Goal: Task Accomplishment & Management: Complete application form

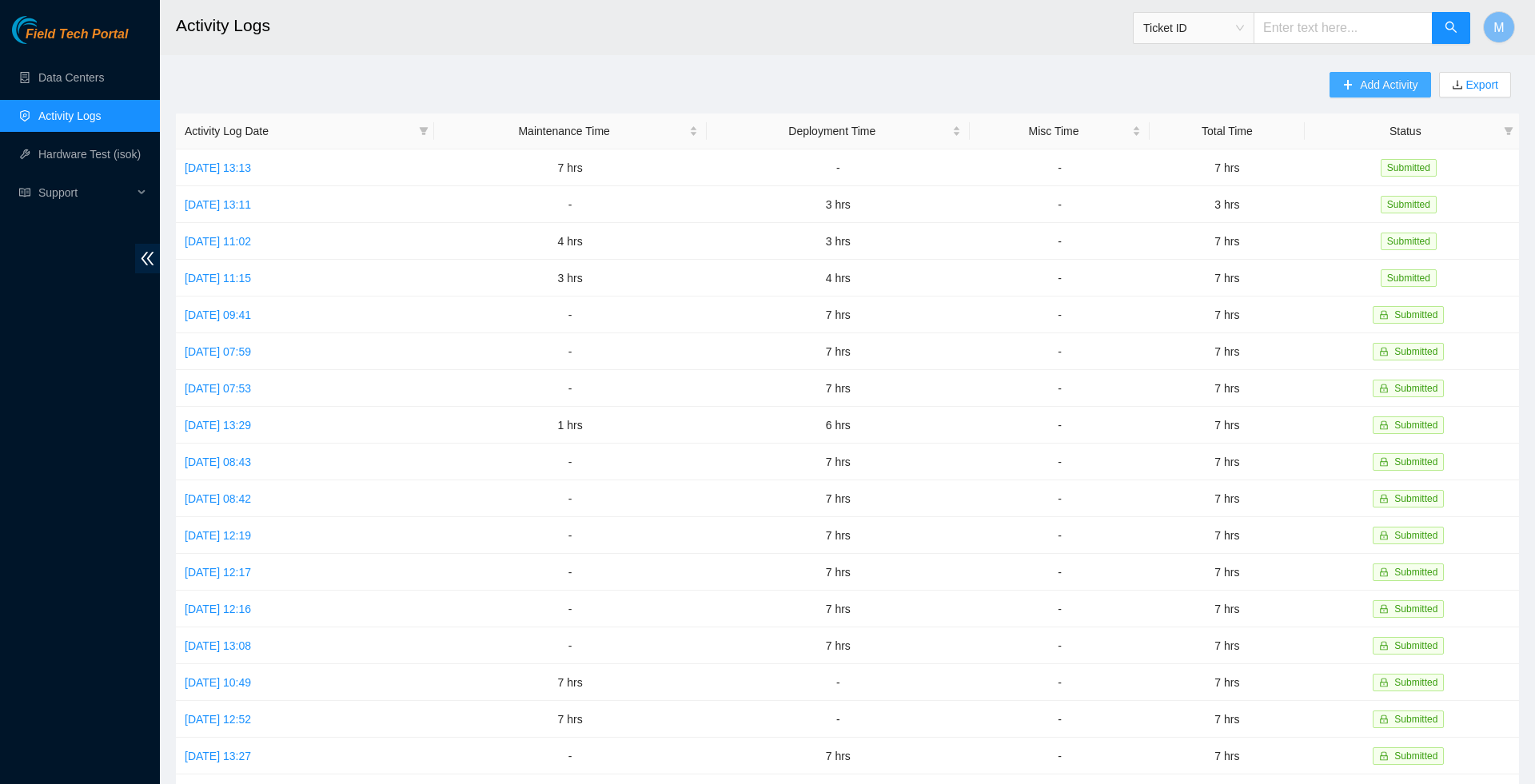
click at [1375, 91] on span "Add Activity" at bounding box center [1389, 85] width 58 height 18
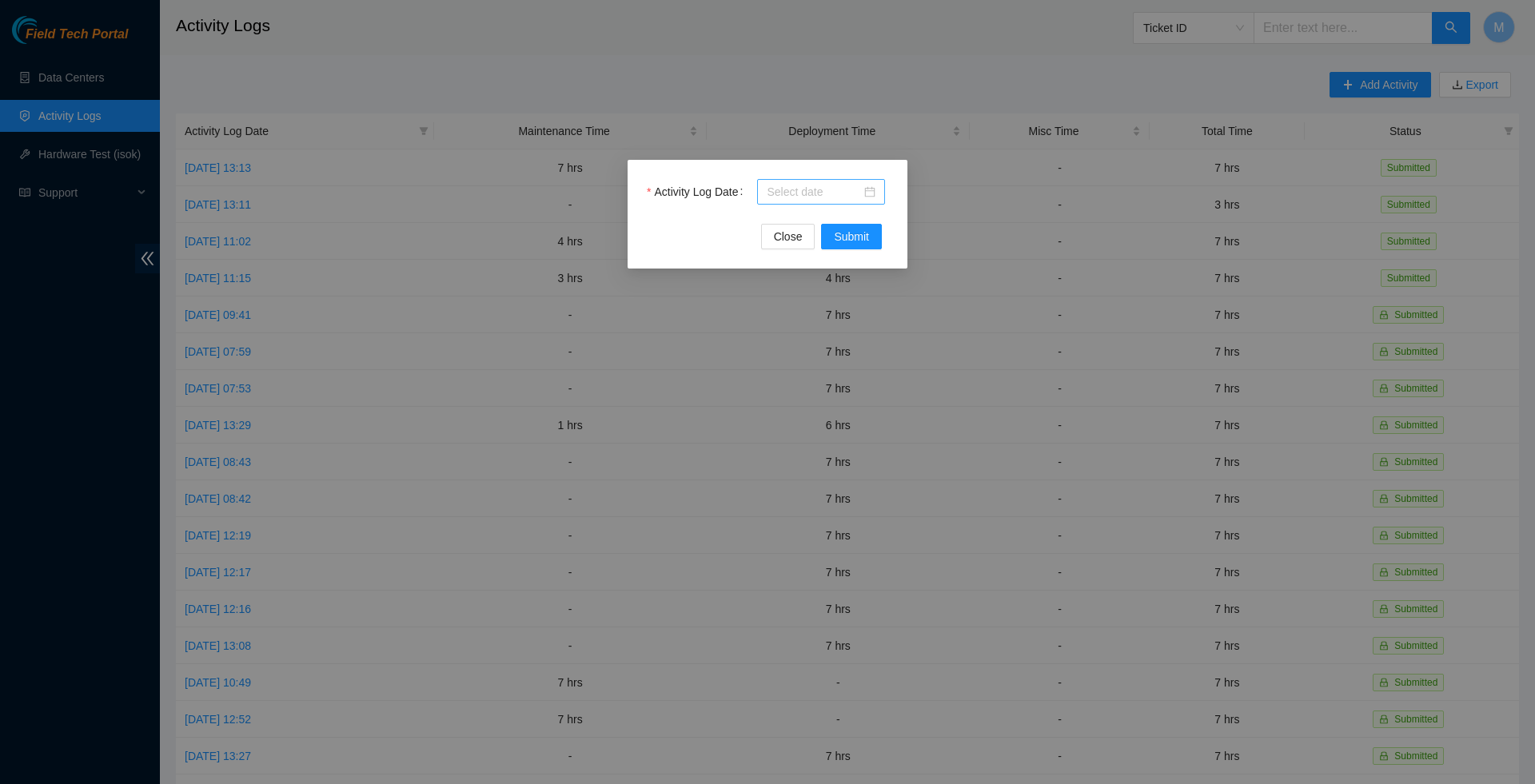
click at [868, 193] on div at bounding box center [820, 191] width 108 height 18
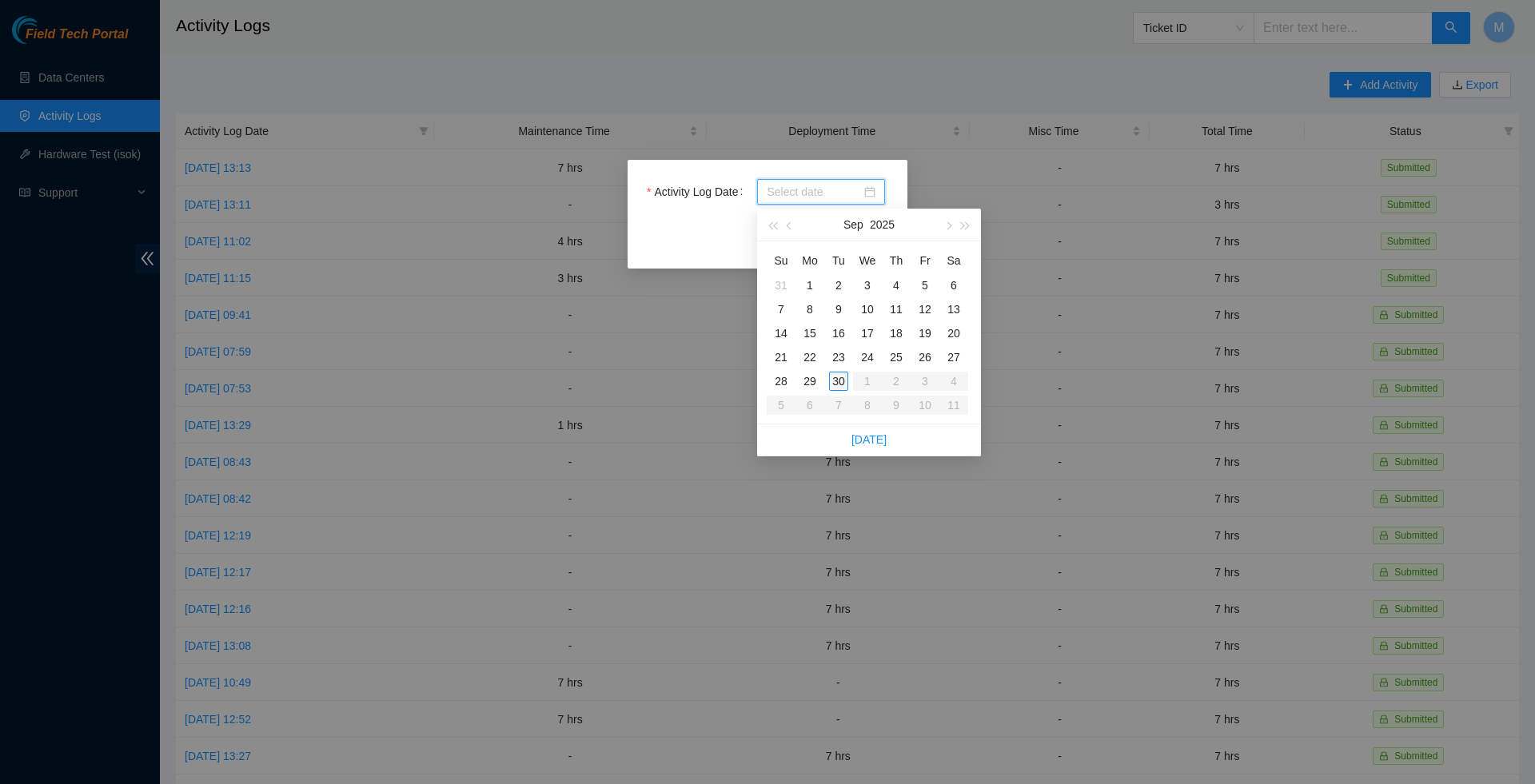
type input "[DATE]"
click at [818, 382] on div "29" at bounding box center [809, 382] width 20 height 20
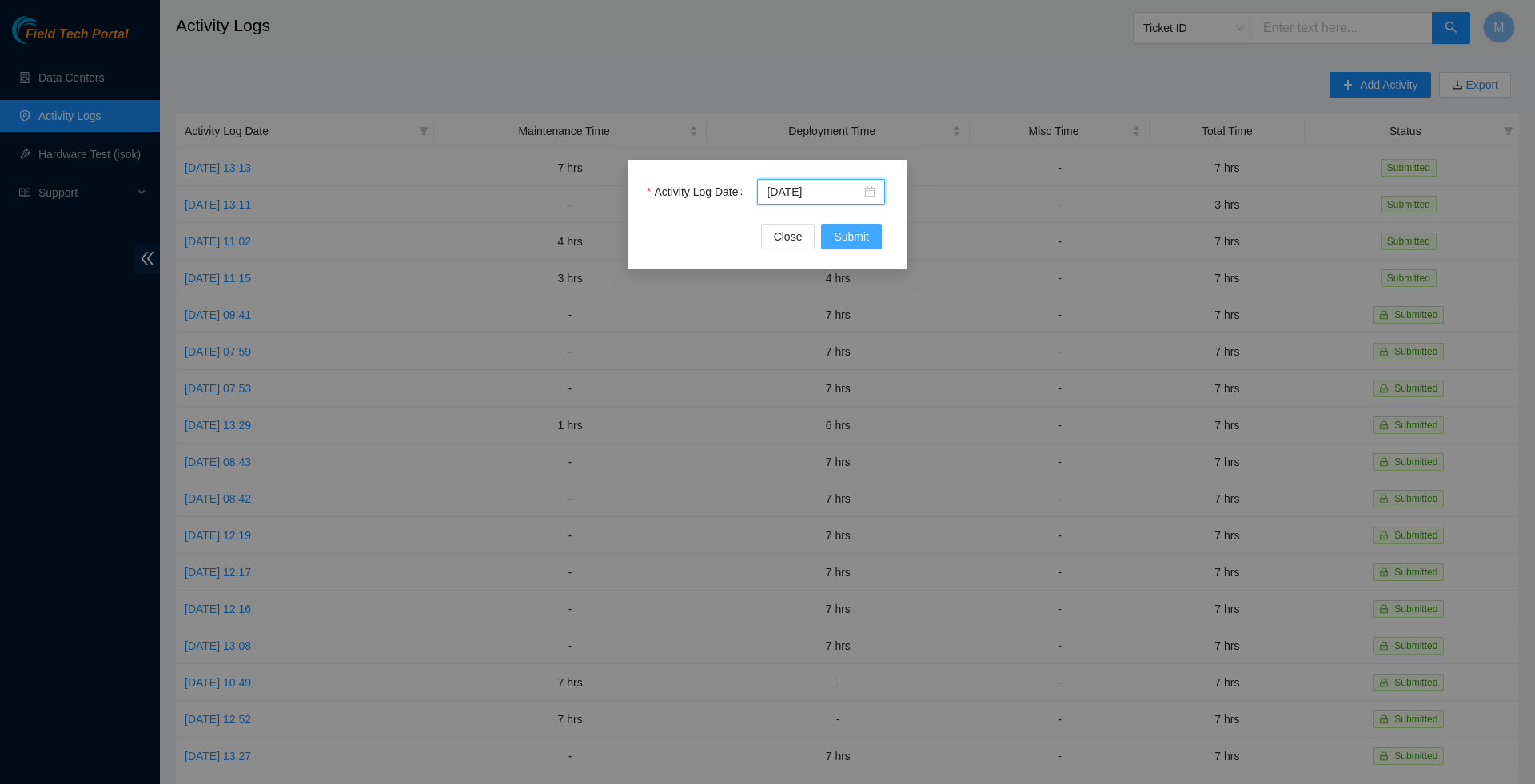
click at [846, 243] on span "Submit" at bounding box center [851, 236] width 35 height 18
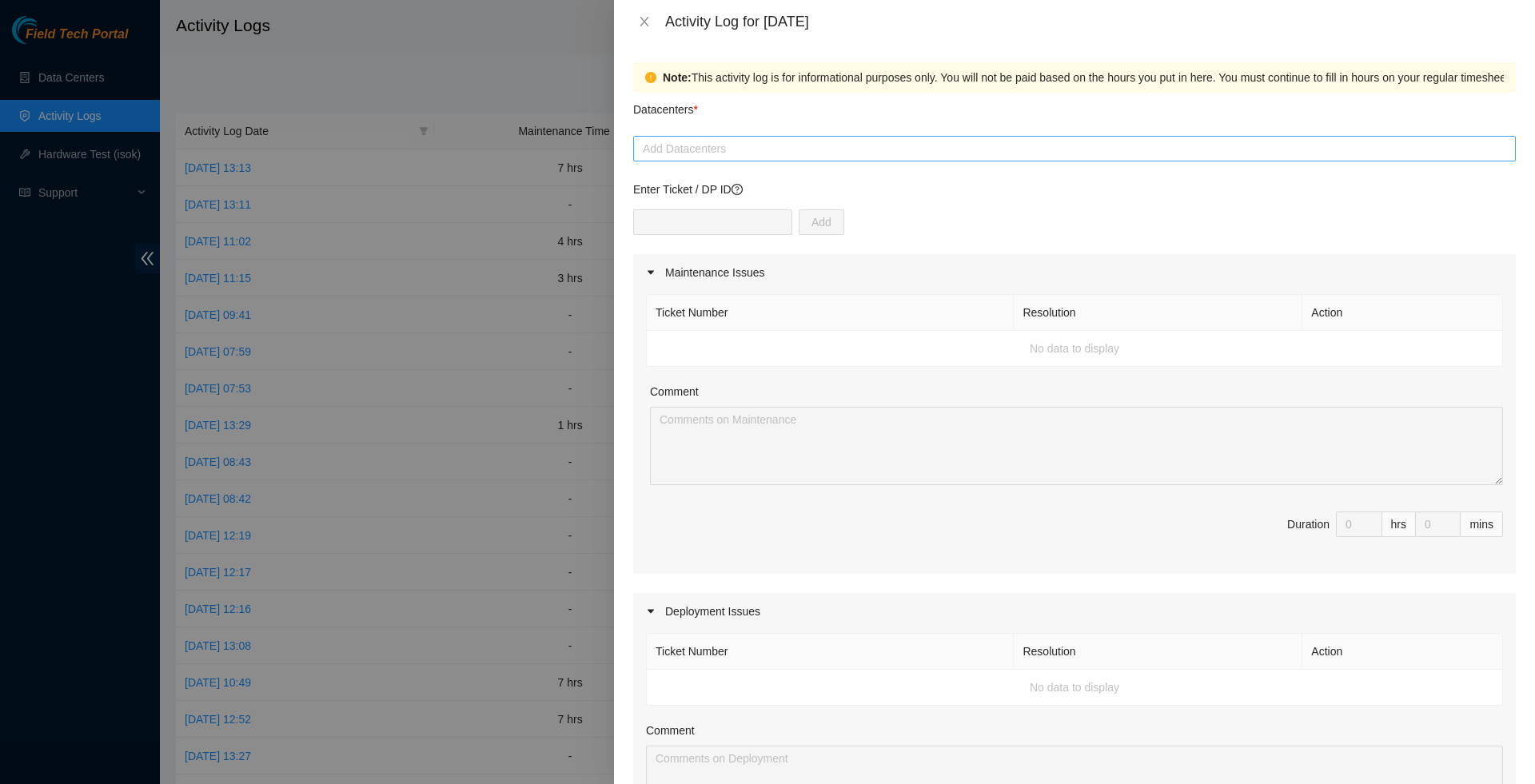
click at [1023, 147] on div at bounding box center [1074, 148] width 875 height 20
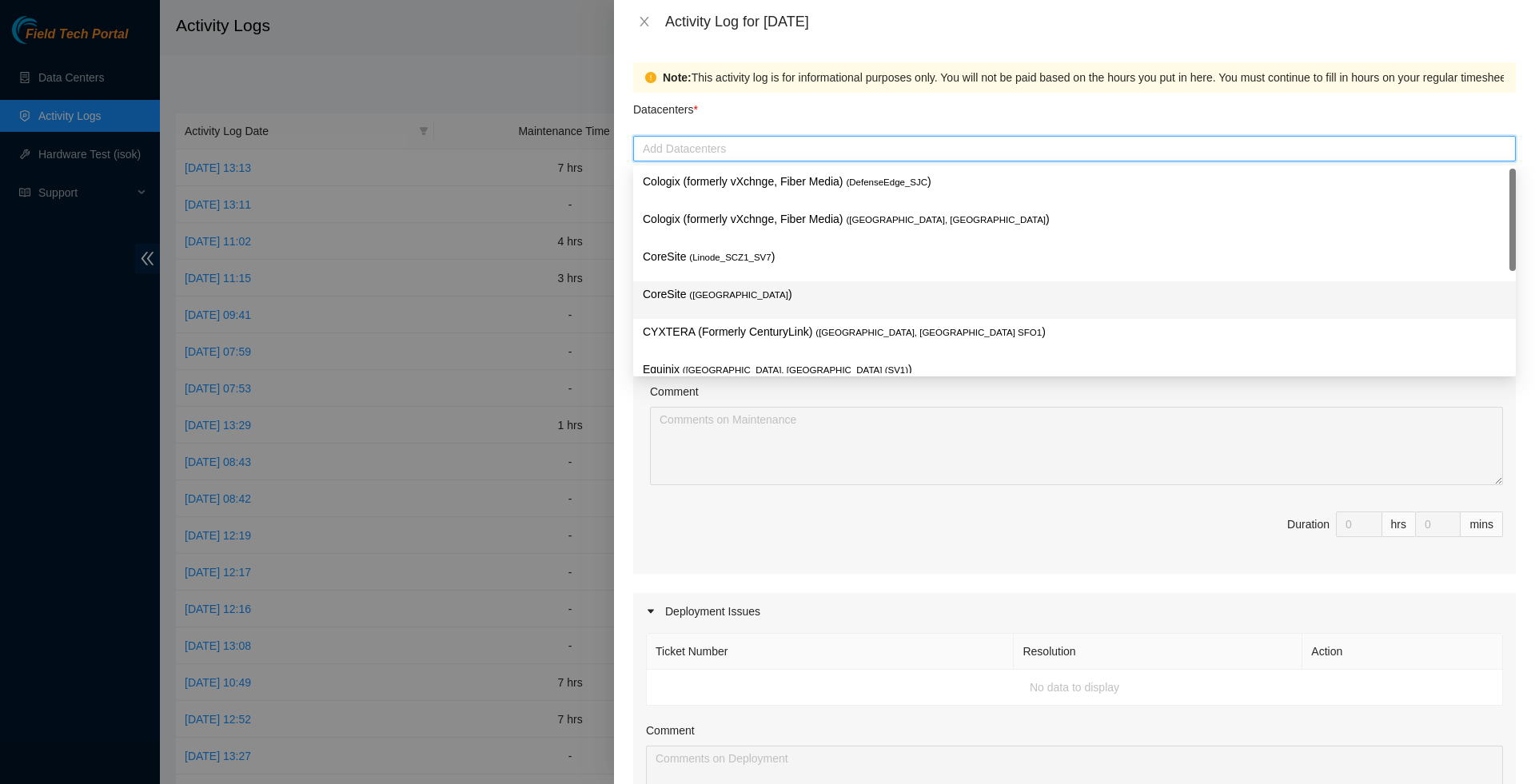
click at [806, 298] on p "CoreSite ( [GEOGRAPHIC_DATA] )" at bounding box center [1074, 294] width 863 height 19
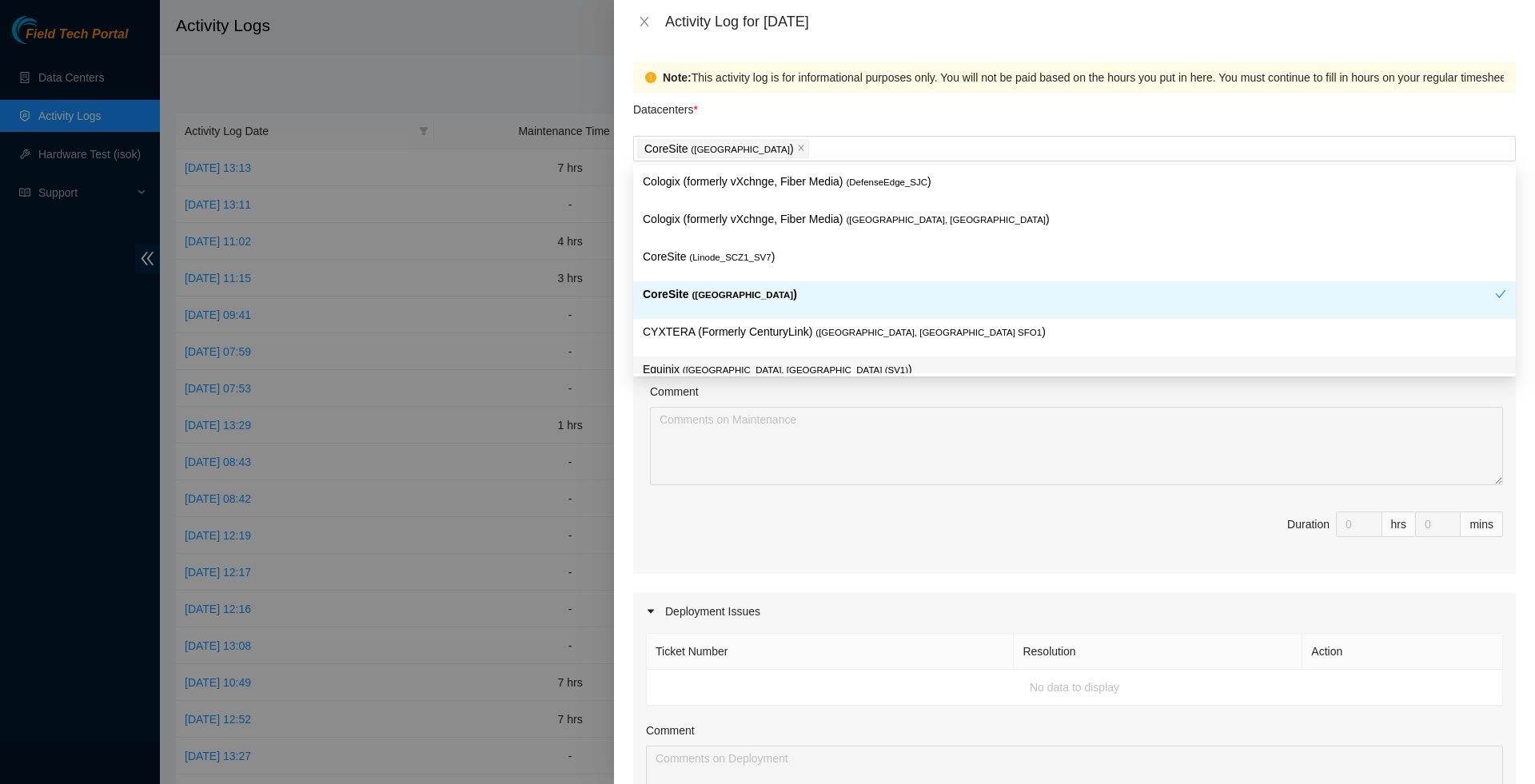
click at [787, 587] on div "Maintenance Issues Ticket Number Resolution Action No data to display Comment D…" at bounding box center [1074, 705] width 883 height 902
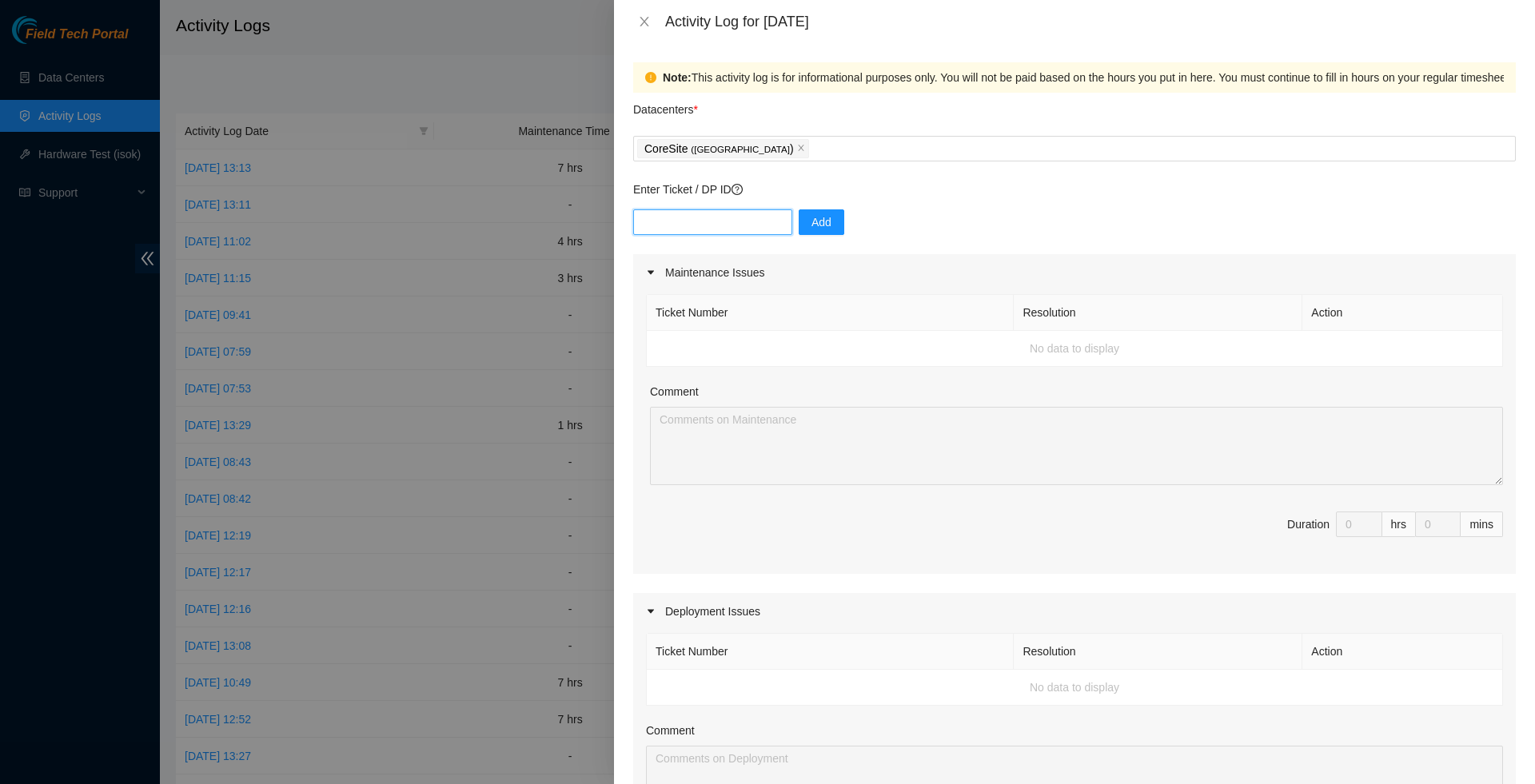
click at [748, 230] on input "text" at bounding box center [712, 222] width 159 height 25
type input "DP79730"
click at [831, 224] on span "Add" at bounding box center [821, 223] width 20 height 18
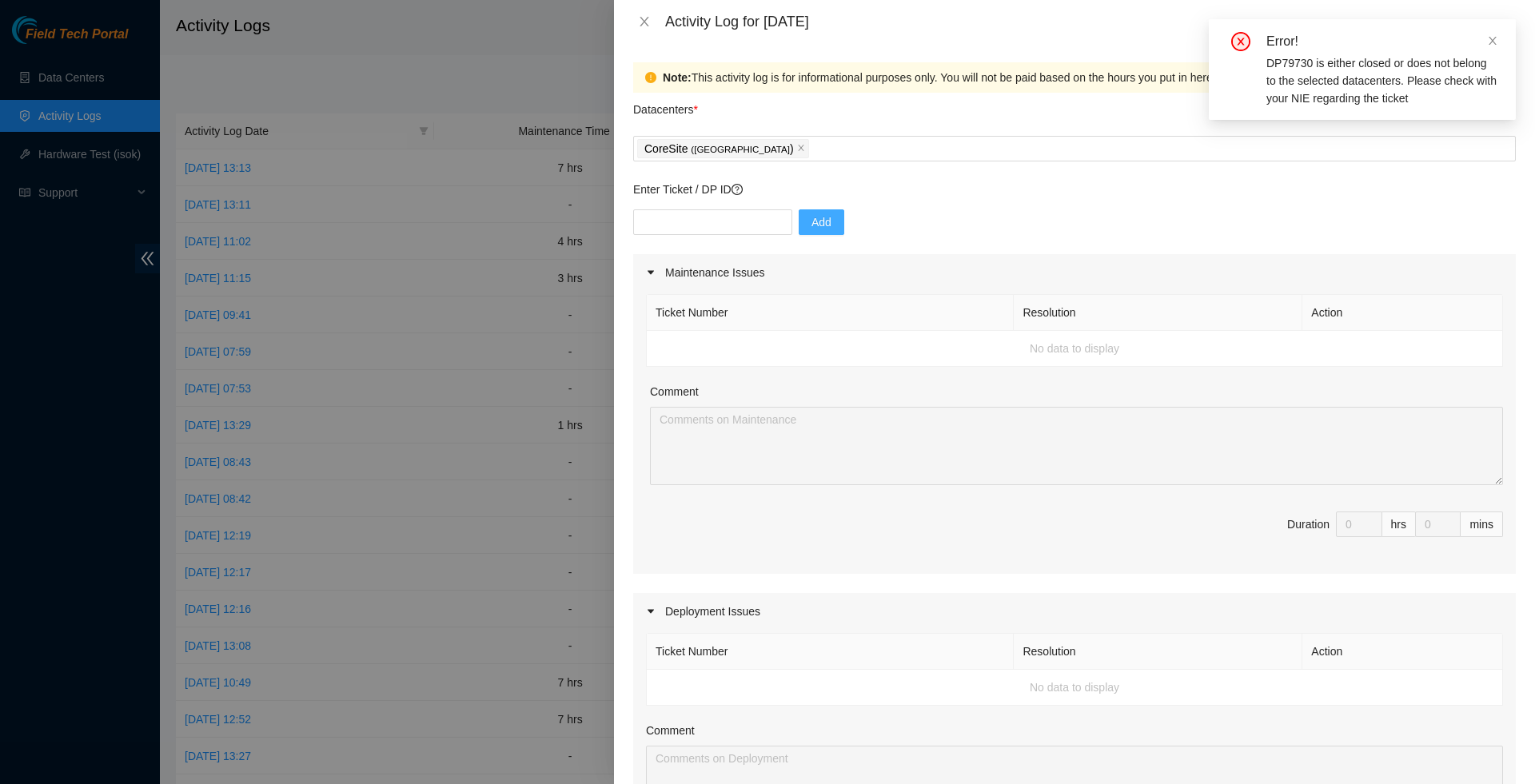
scroll to position [4, 0]
click at [713, 225] on input "text" at bounding box center [712, 218] width 159 height 25
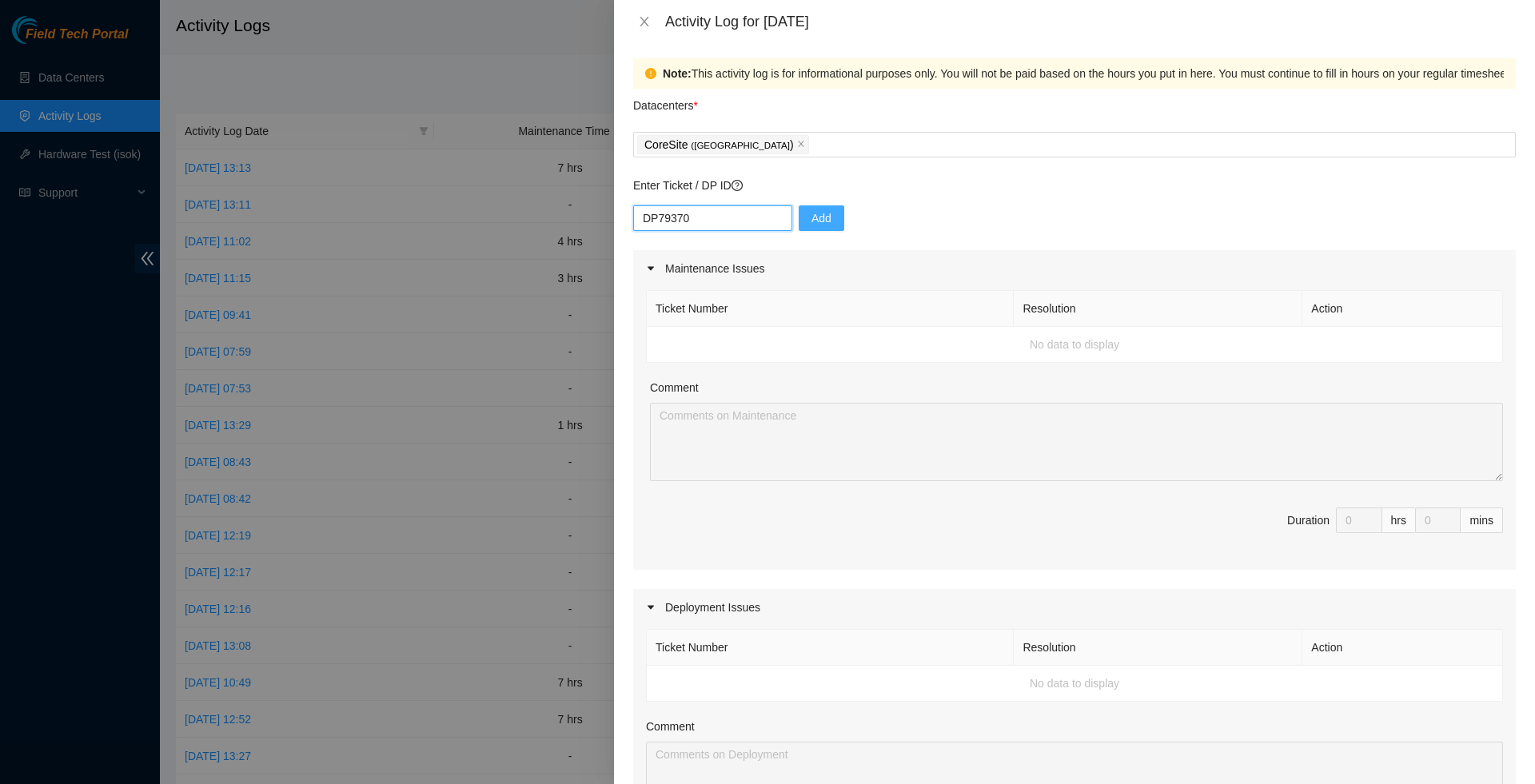
type input "DP79370"
click at [822, 227] on span "Add" at bounding box center [821, 218] width 20 height 18
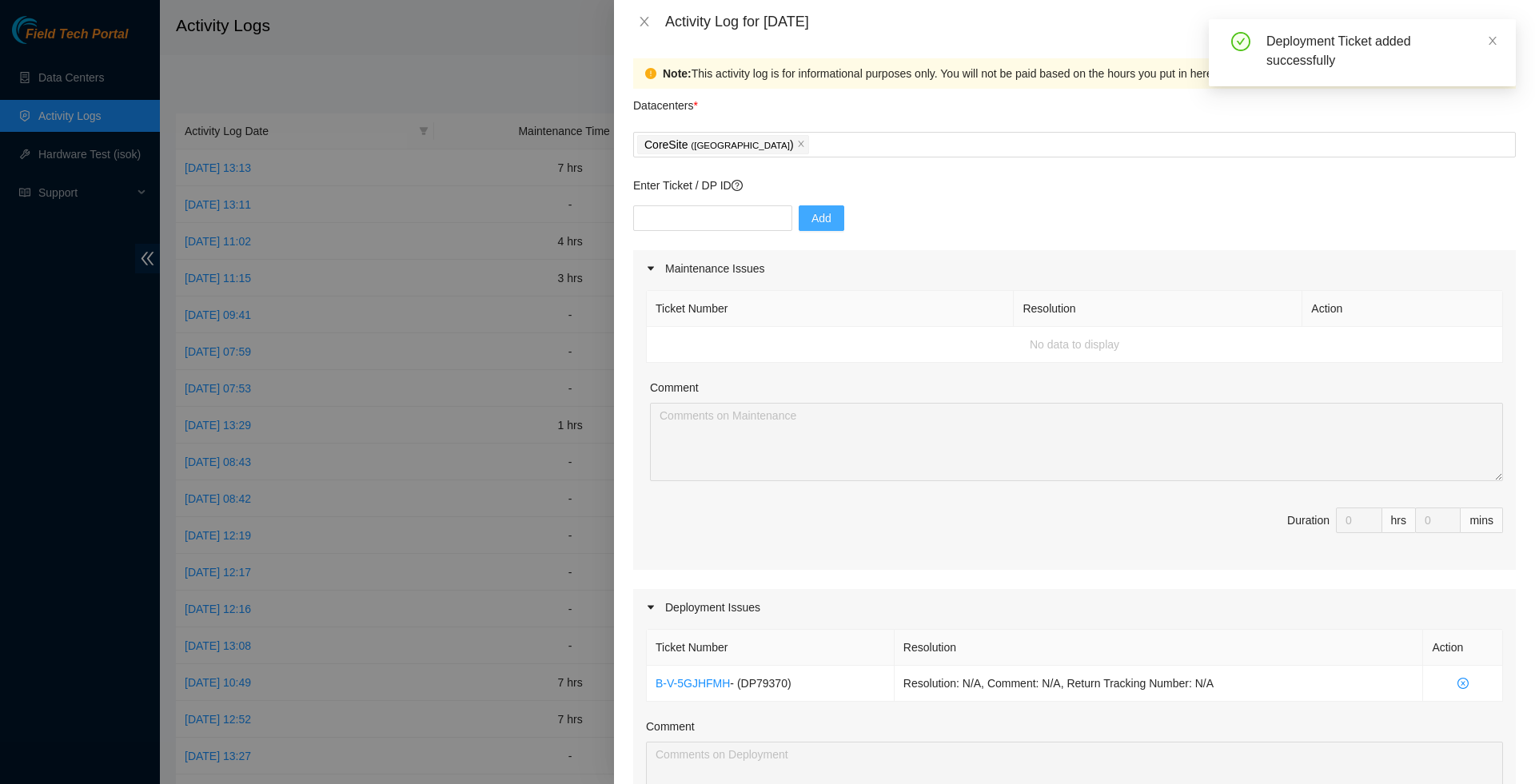
scroll to position [174, 0]
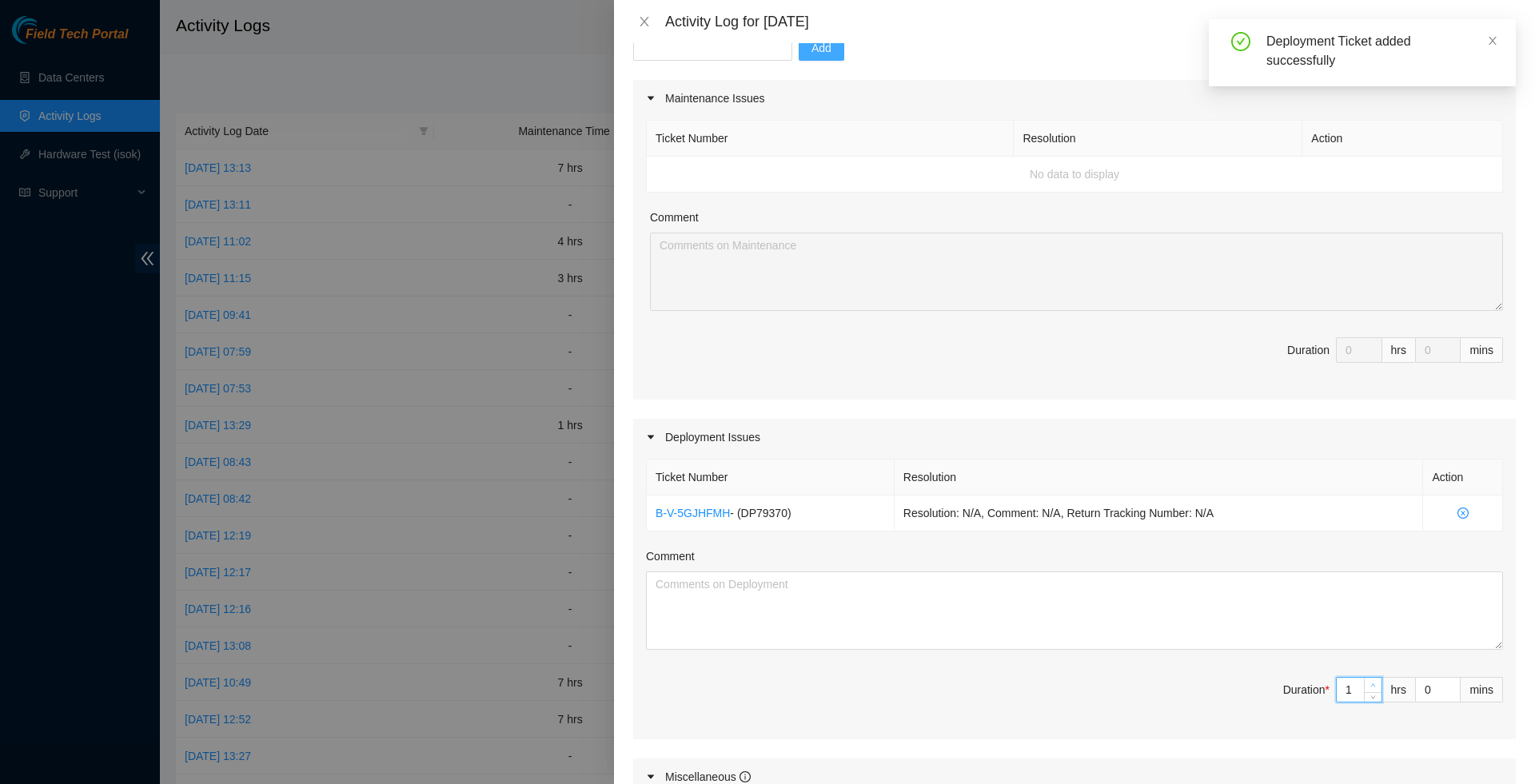
type input "1"
click at [1370, 688] on icon "up" at bounding box center [1373, 685] width 6 height 6
type input "2"
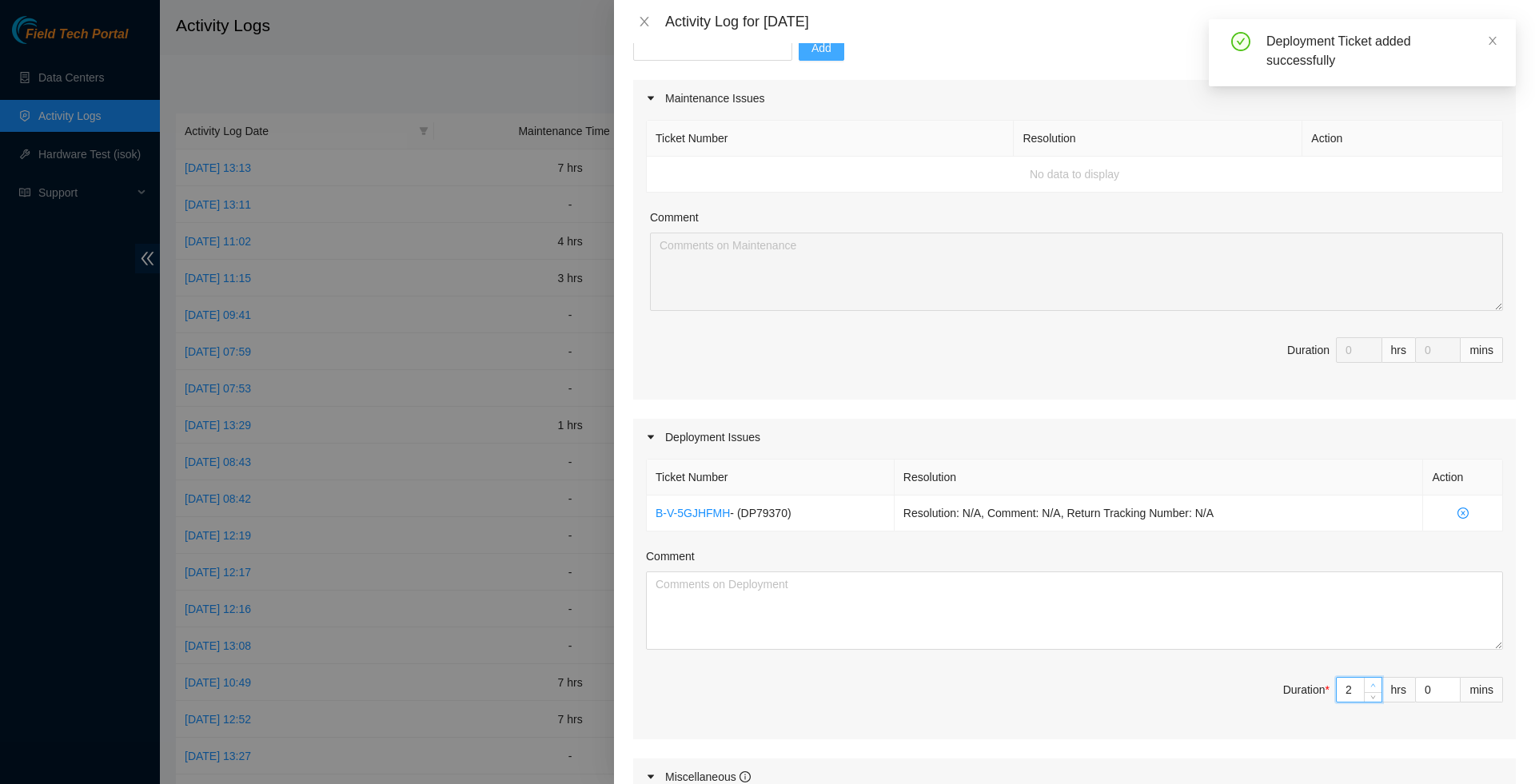
click at [1370, 688] on icon "up" at bounding box center [1373, 685] width 6 height 6
type input "3"
click at [1370, 688] on icon "up" at bounding box center [1373, 685] width 6 height 6
type input "4"
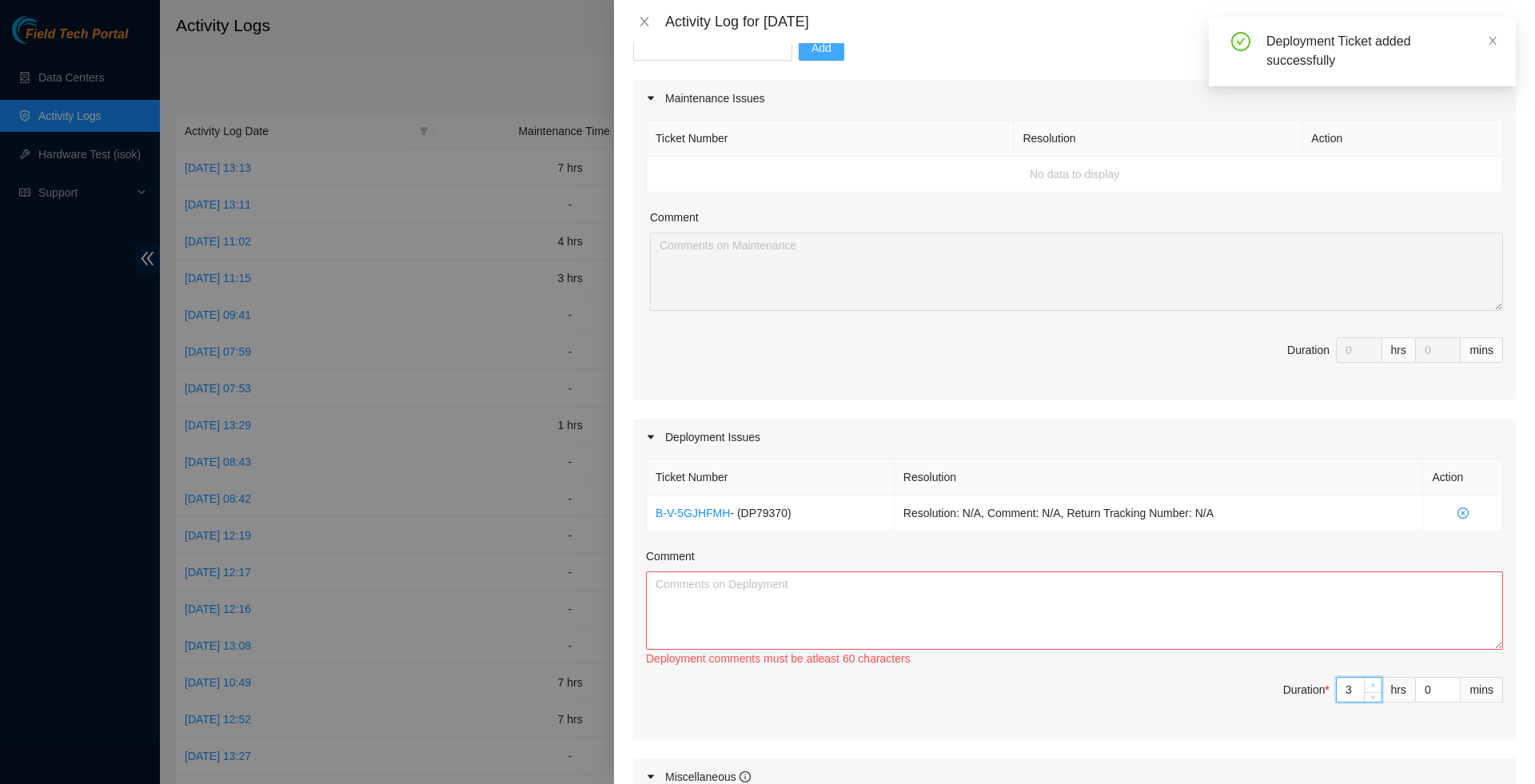
type input "4"
click at [1370, 688] on icon "up" at bounding box center [1373, 685] width 6 height 6
type input "5"
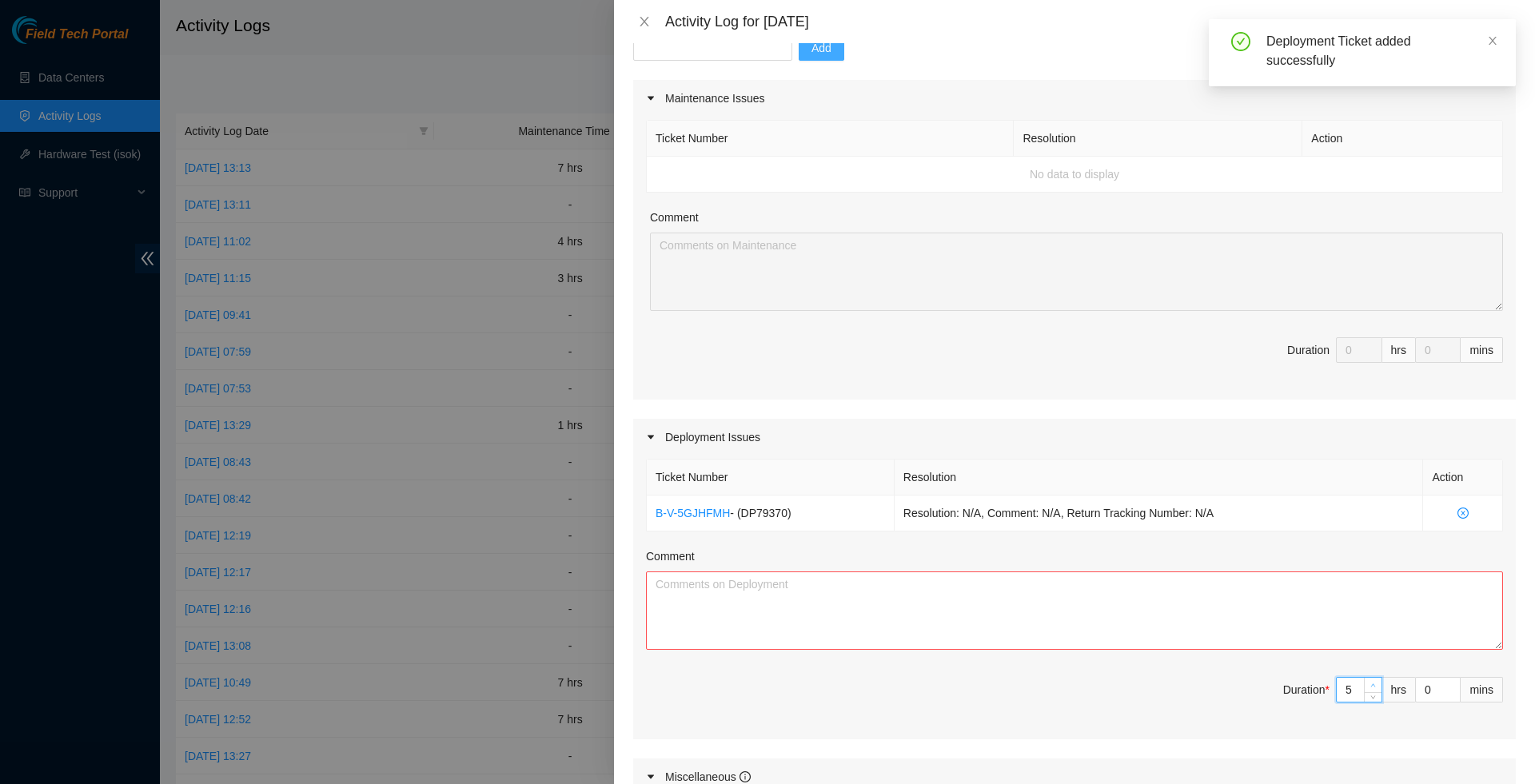
type input "6"
click at [1370, 688] on icon "up" at bounding box center [1373, 685] width 6 height 6
type input "7"
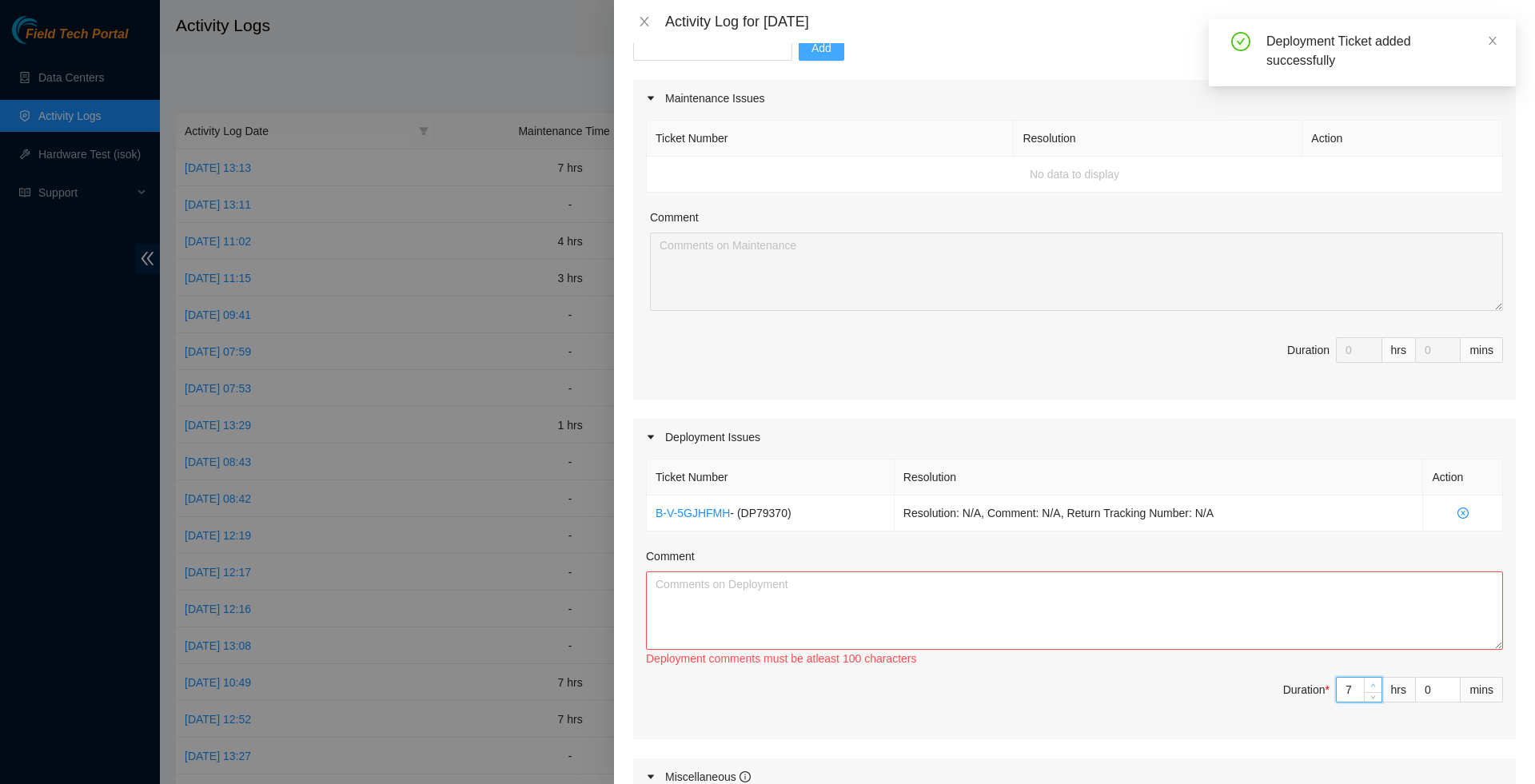
click at [1370, 688] on icon "up" at bounding box center [1373, 685] width 6 height 6
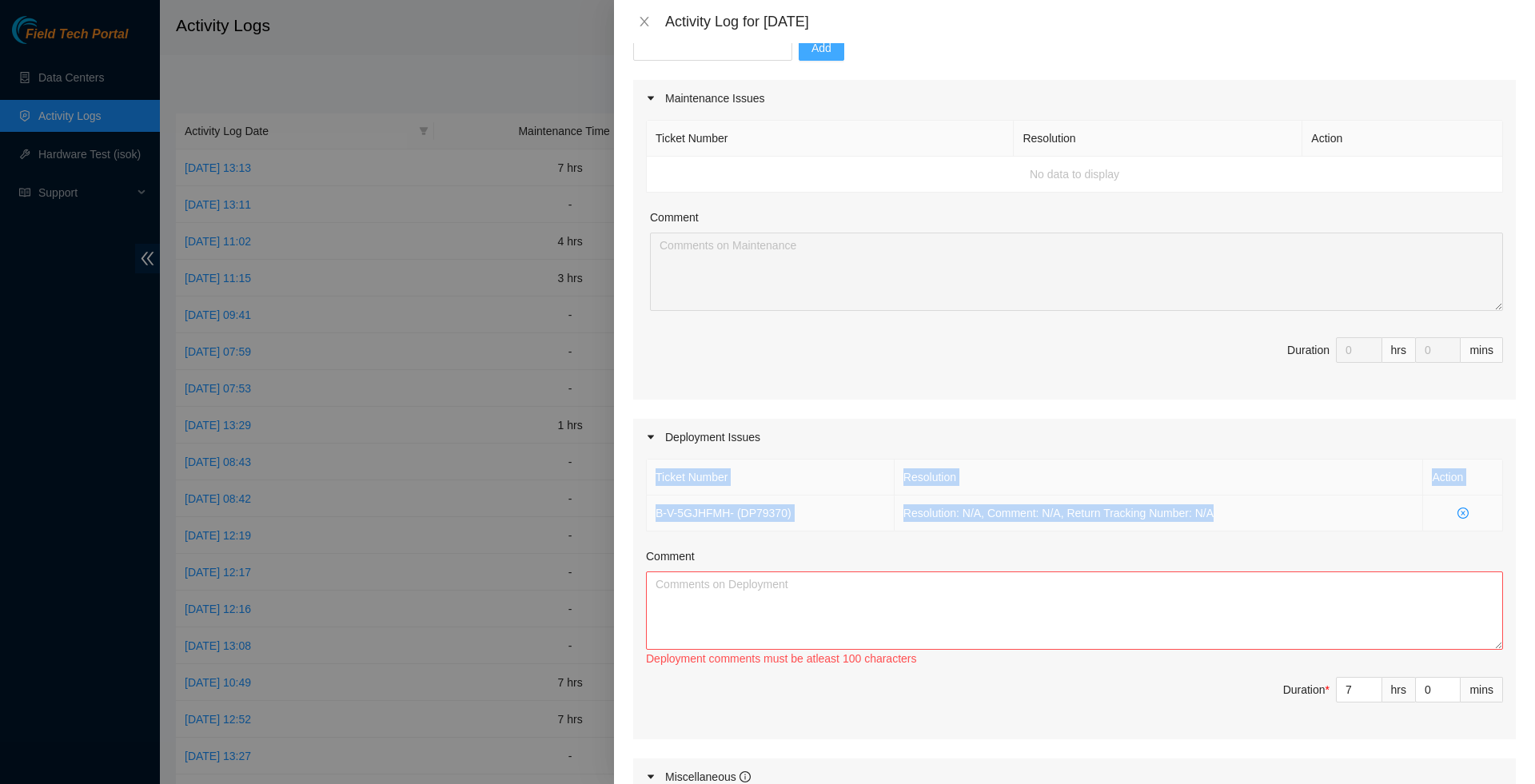
drag, startPoint x: 1248, startPoint y: 521, endPoint x: 644, endPoint y: 521, distance: 604.0
click at [644, 521] on div "Ticket Number Resolution Action B-V-5GJHFMH - ( DP79370 ) Resolution: N/A, Comm…" at bounding box center [1074, 598] width 883 height 283
drag, startPoint x: 653, startPoint y: 522, endPoint x: 1276, endPoint y: 518, distance: 623.0
click at [1274, 518] on tr "B-V-5GJHFMH - ( DP79370 ) Resolution: N/A, Comment: N/A, Return Tracking Number…" at bounding box center [1074, 514] width 856 height 36
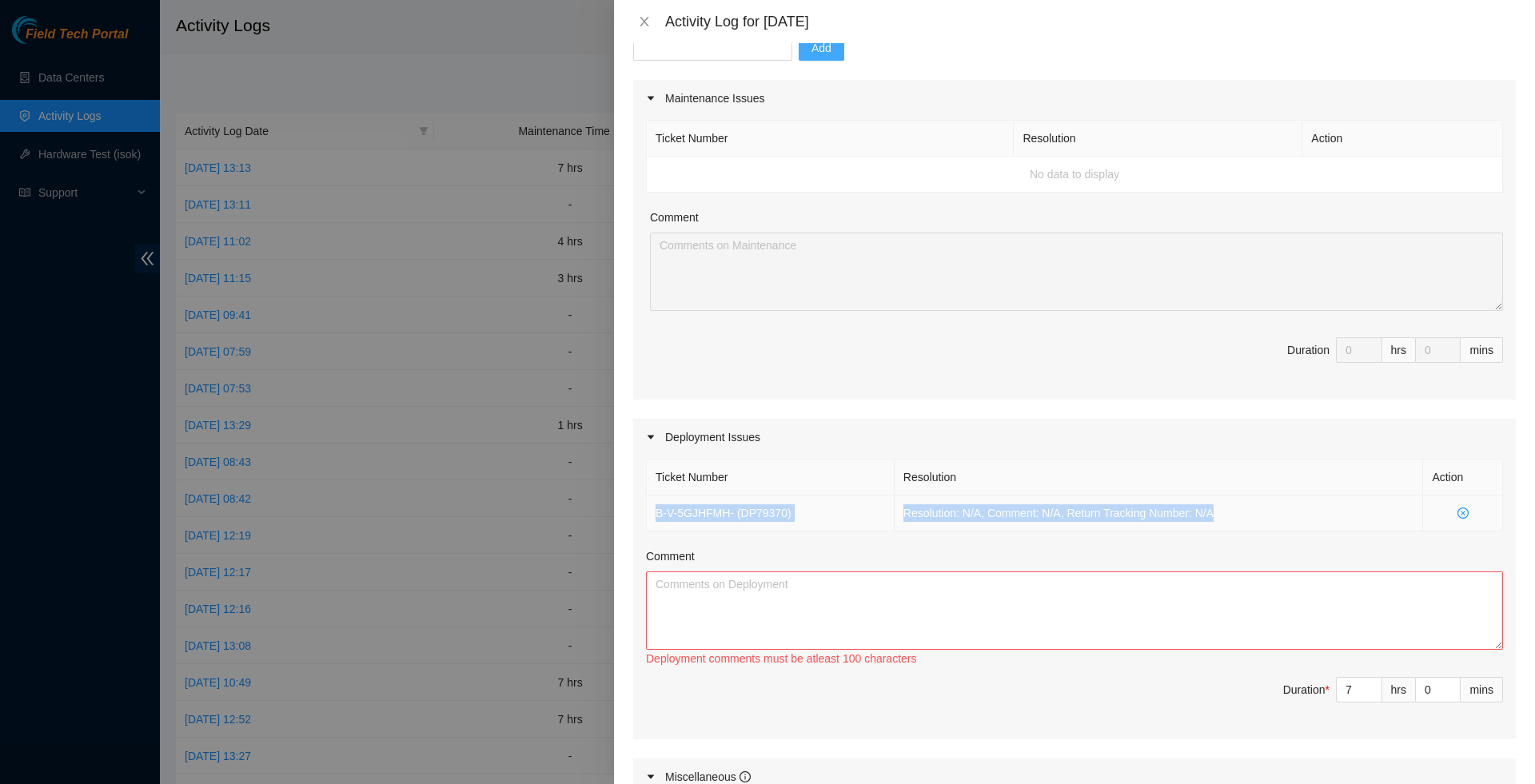
copy tr "B-V-5GJHFMH - ( DP79370 ) Resolution: N/A, Comment: N/A, Return Tracking Number…"
click at [1063, 641] on textarea "Comment" at bounding box center [1074, 610] width 857 height 78
paste textarea "B-V-5GJHFMH - (DP79370) Resolution: N/A, Comment: N/A, Return Tracking Number: …"
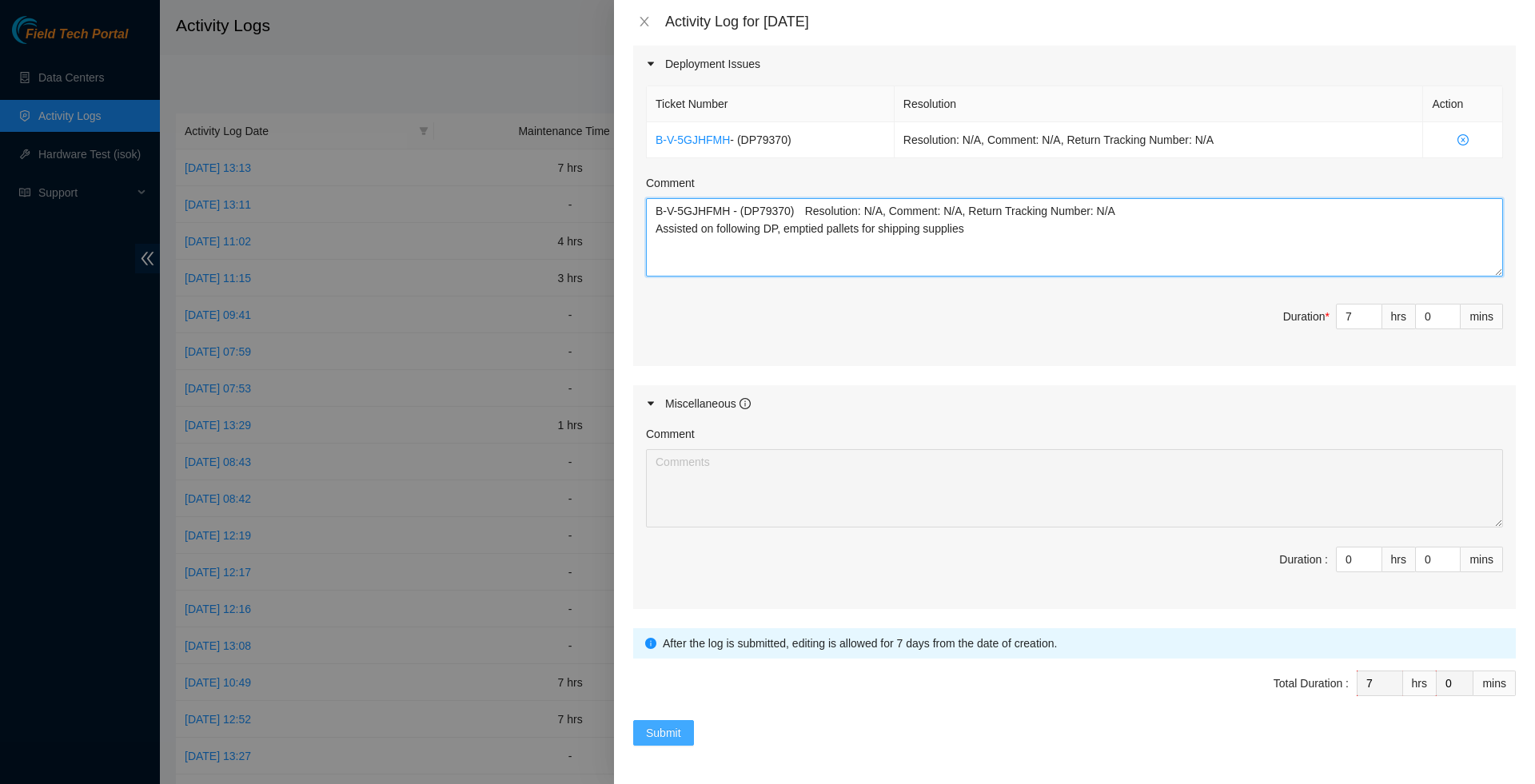
scroll to position [571, 0]
type textarea "B-V-5GJHFMH - (DP79370) Resolution: N/A, Comment: N/A, Return Tracking Number: …"
click at [685, 736] on button "Submit" at bounding box center [663, 733] width 61 height 25
